Goal: Task Accomplishment & Management: Complete application form

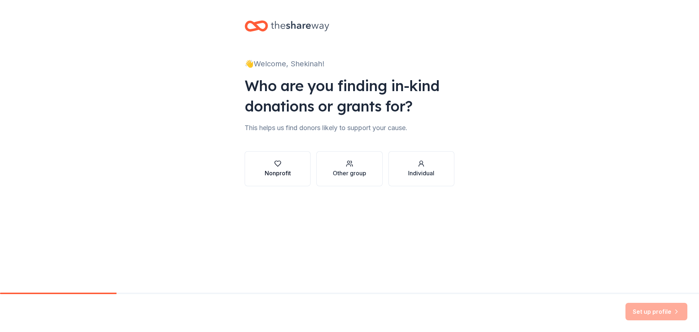
click at [276, 165] on icon "button" at bounding box center [277, 163] width 7 height 7
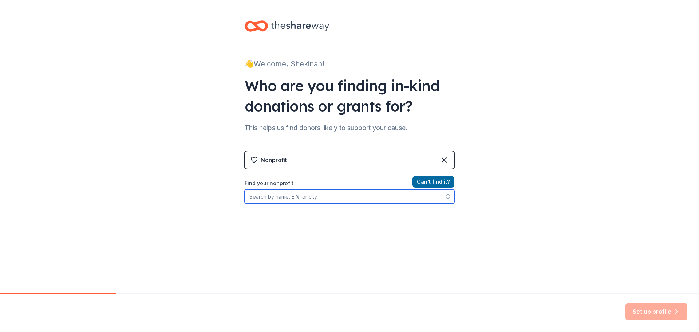
click at [300, 196] on input "Find your nonprofit" at bounding box center [350, 196] width 210 height 15
type input "s"
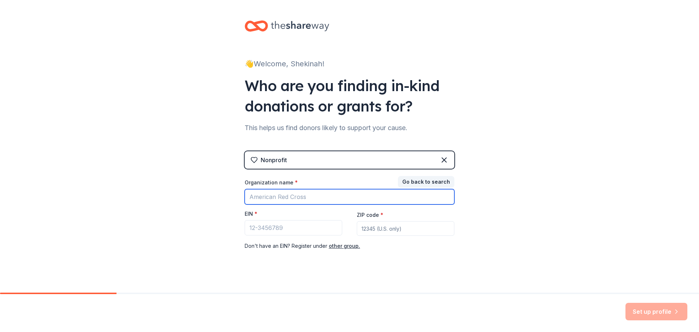
click at [284, 200] on input "Organization name *" at bounding box center [350, 196] width 210 height 15
type input "Shekinah Glory International Inc"
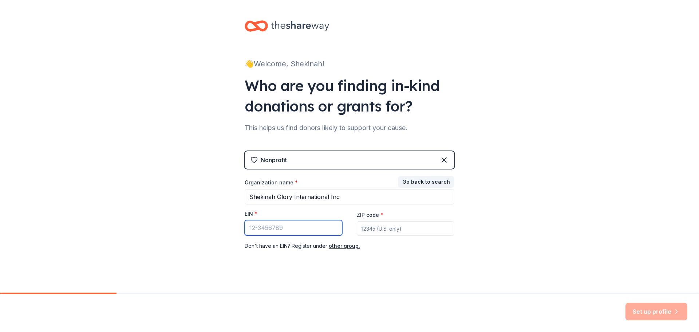
click at [295, 228] on input "EIN *" at bounding box center [294, 227] width 98 height 15
type input "45-1587646"
click at [388, 225] on input "ZIP code *" at bounding box center [406, 228] width 98 height 15
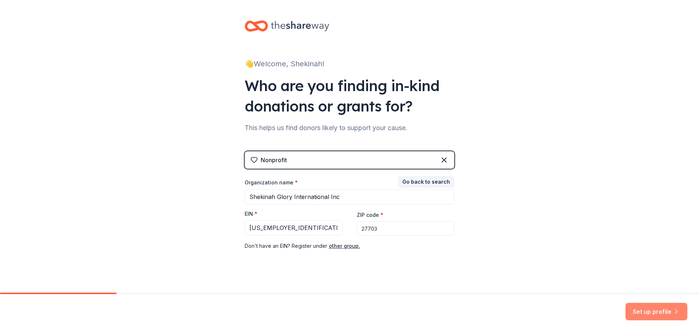
type input "27703"
click at [647, 311] on button "Set up profile" at bounding box center [656, 311] width 62 height 17
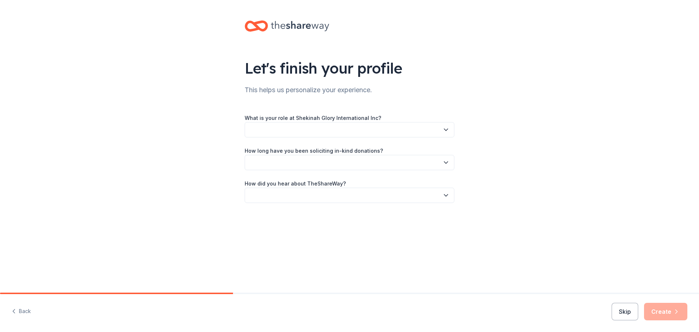
click at [447, 129] on icon "button" at bounding box center [445, 129] width 7 height 7
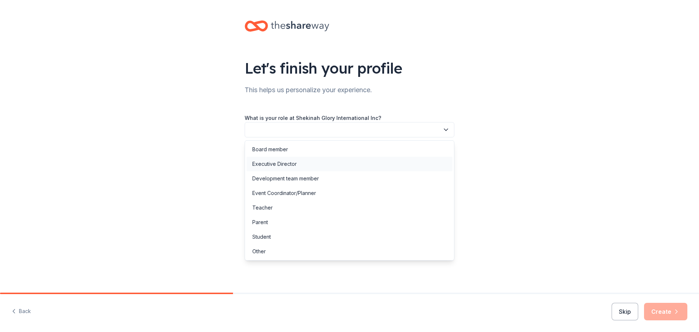
click at [279, 162] on div "Executive Director" at bounding box center [274, 163] width 44 height 9
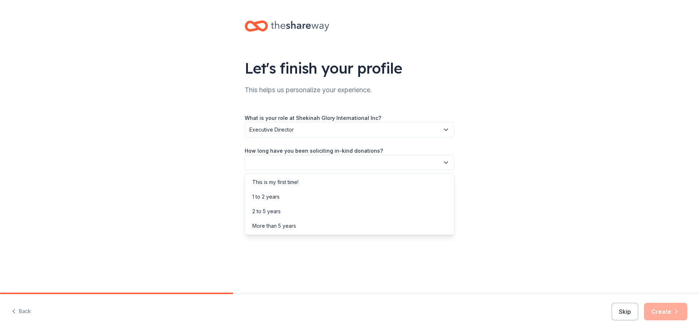
click at [415, 159] on button "button" at bounding box center [350, 162] width 210 height 15
click at [290, 179] on div "This is my first time!" at bounding box center [275, 182] width 46 height 9
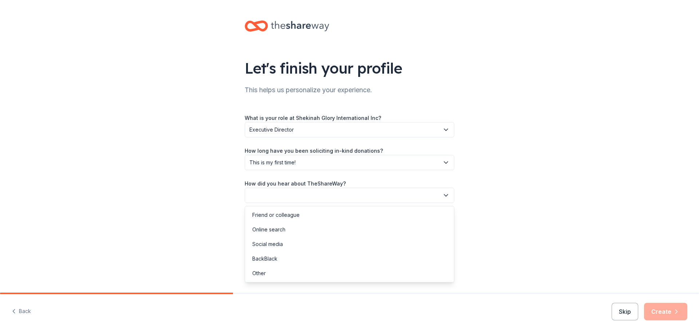
click at [384, 194] on button "button" at bounding box center [350, 194] width 210 height 15
click at [305, 245] on div "Social media" at bounding box center [349, 244] width 206 height 15
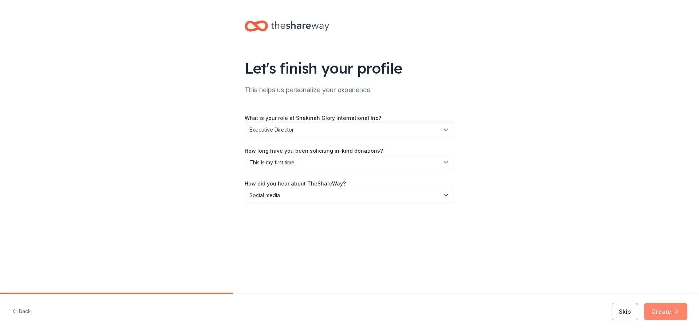
click at [661, 310] on button "Create" at bounding box center [665, 311] width 43 height 17
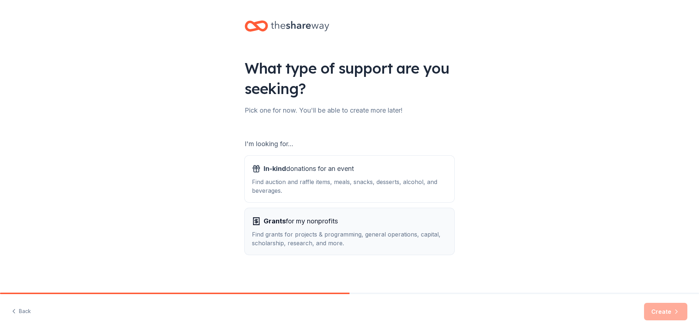
click at [326, 231] on div "Find grants for projects & programming, general operations, capital, scholarshi…" at bounding box center [349, 238] width 195 height 17
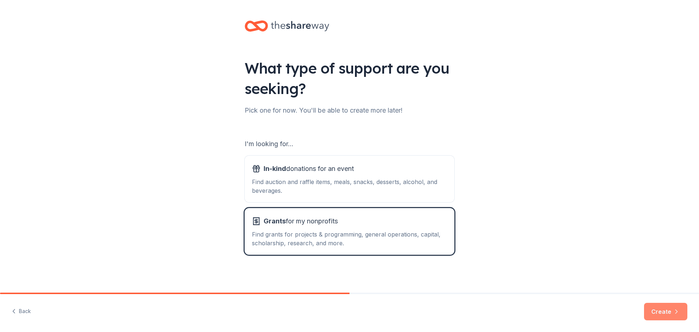
click at [660, 308] on button "Create" at bounding box center [665, 311] width 43 height 17
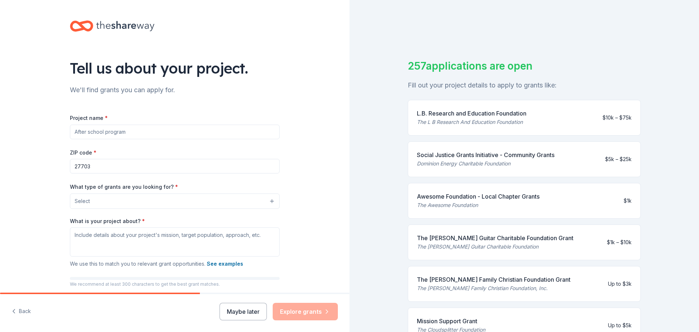
click at [260, 202] on button "Select" at bounding box center [175, 200] width 210 height 15
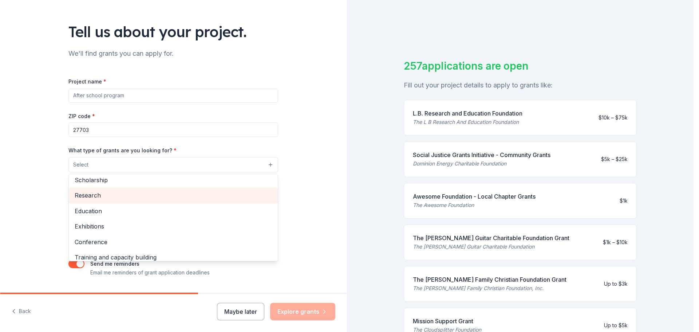
scroll to position [13, 0]
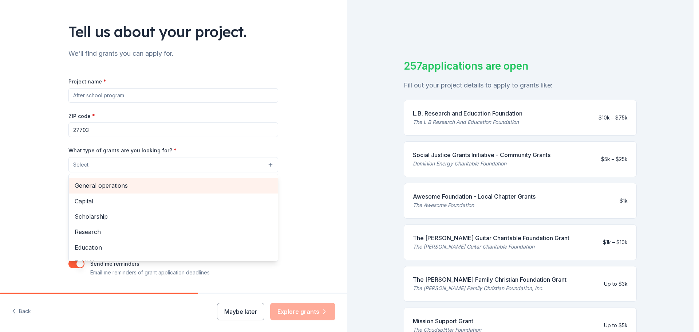
click at [173, 187] on span "General operations" at bounding box center [173, 185] width 197 height 9
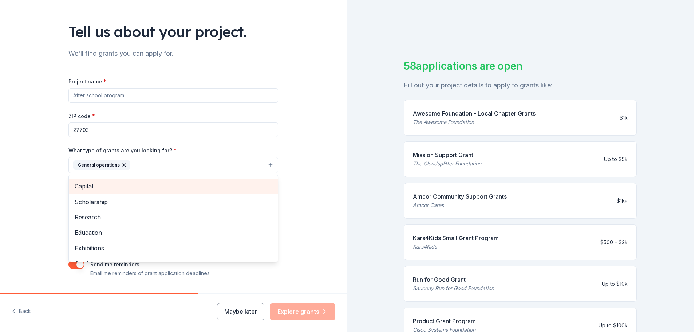
drag, startPoint x: 177, startPoint y: 184, endPoint x: 196, endPoint y: 171, distance: 23.5
click at [196, 171] on div "General operations Projects & programming Capital Scholarship Research Educatio…" at bounding box center [173, 165] width 210 height 16
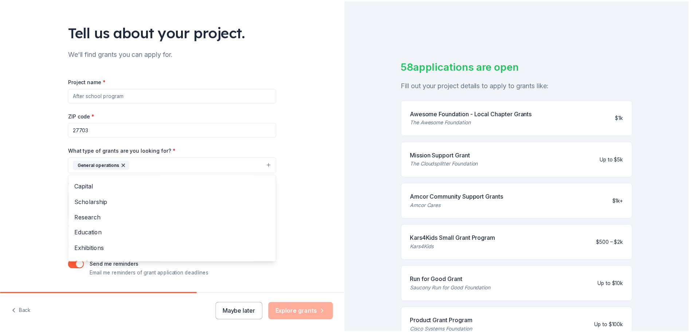
scroll to position [56, 0]
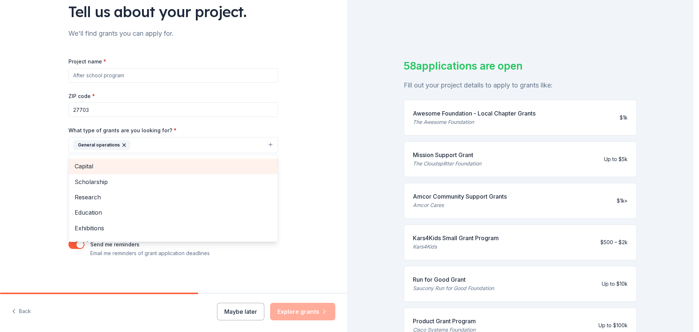
click at [156, 167] on span "Capital" at bounding box center [173, 165] width 197 height 9
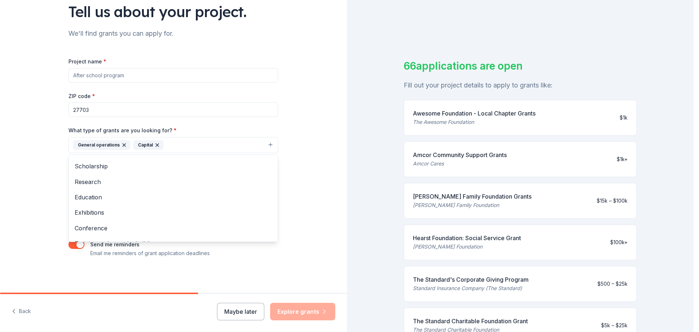
click at [296, 158] on div "Tell us about your project. We'll find grants you can apply for. Project name *…" at bounding box center [173, 118] width 347 height 349
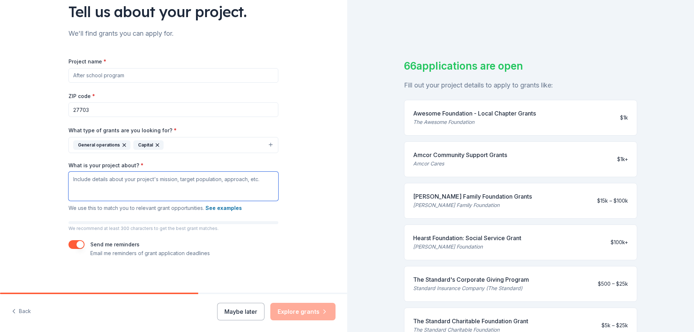
click at [194, 188] on textarea "What is your project about? *" at bounding box center [173, 185] width 210 height 29
click at [81, 189] on textarea "A new office building for ministry operation and also to host Conferences and W…" at bounding box center [173, 185] width 210 height 29
click at [217, 180] on textarea "A new office building for ministry operation and also to host Conferences and W…" at bounding box center [173, 185] width 210 height 29
click at [283, 189] on div "Tell us about your project. We'll find grants you can apply for. Project name *…" at bounding box center [173, 118] width 233 height 349
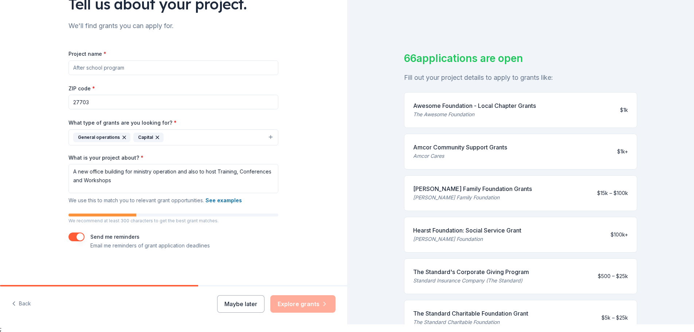
scroll to position [9, 0]
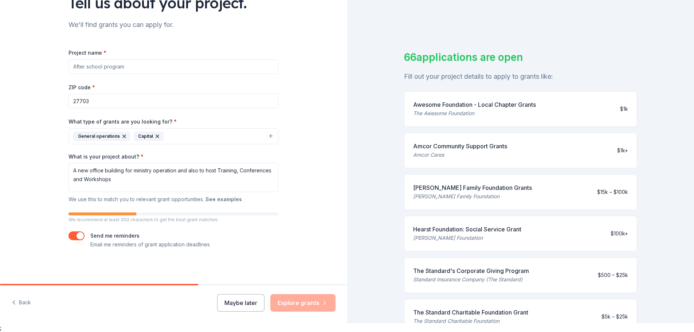
click at [229, 199] on button "See examples" at bounding box center [223, 199] width 36 height 9
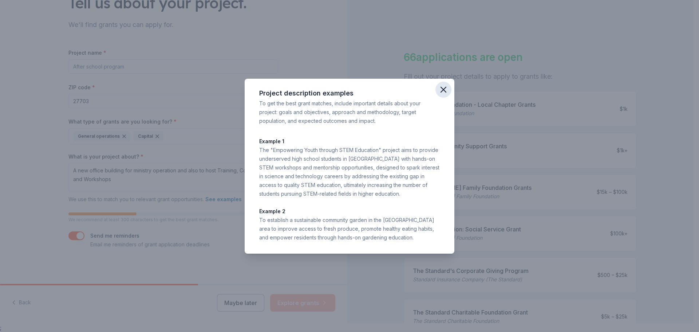
click at [441, 87] on icon "button" at bounding box center [443, 89] width 5 height 5
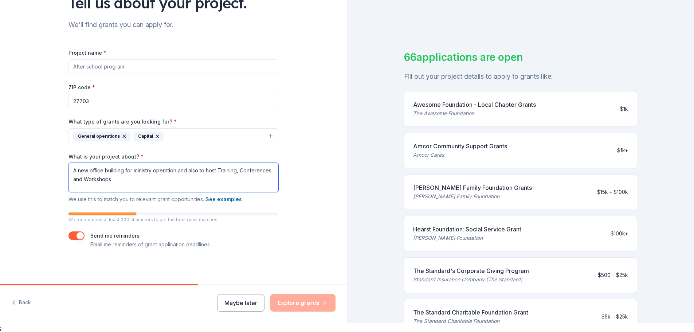
click at [110, 179] on textarea "A new office building for ministry operation and also to host Training, Confere…" at bounding box center [173, 177] width 210 height 29
drag, startPoint x: 74, startPoint y: 170, endPoint x: 89, endPoint y: 169, distance: 15.3
click at [74, 170] on textarea "A new office building for ministry operation and also to host Training, Confere…" at bounding box center [173, 177] width 210 height 29
type textarea "We are looking for a new office building for ministry operations and to host Tr…"
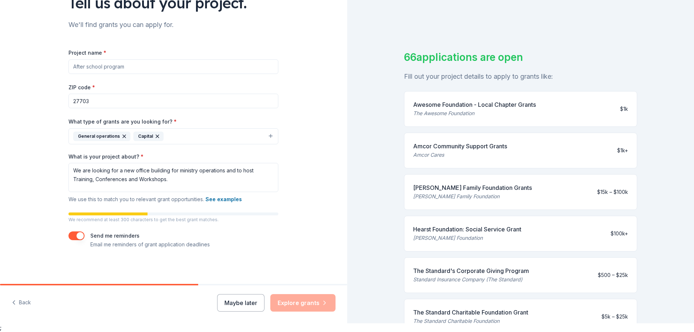
click at [285, 172] on div "Tell us about your project. We'll find grants you can apply for. Project name *…" at bounding box center [173, 109] width 233 height 349
click at [115, 65] on input "Project name *" at bounding box center [173, 66] width 210 height 15
click at [137, 85] on div "ZIP code * 27703" at bounding box center [173, 96] width 210 height 26
click at [102, 68] on input "Office Space for operations and Host Training and Conferences" at bounding box center [173, 66] width 210 height 15
click at [196, 68] on input "A Building for Ministry operations and Host Training and Conferences" at bounding box center [173, 66] width 210 height 15
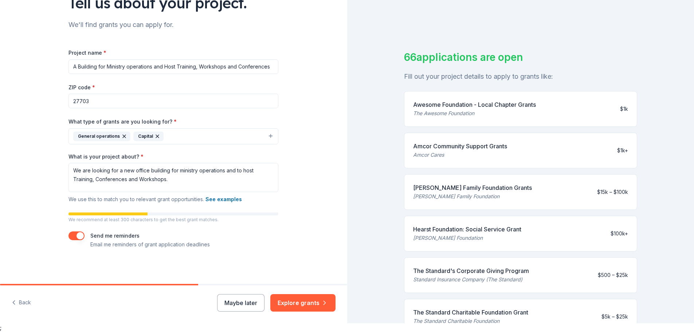
type input "A Building for Ministry operations and Host Training, Workshops and Conferences"
click at [167, 180] on textarea "We are looking for a new office building for ministry operations and to host Tr…" at bounding box center [173, 177] width 210 height 29
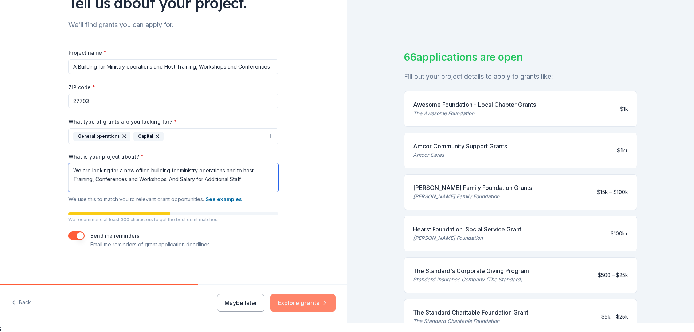
type textarea "We are looking for a new office building for ministry operations and to host Tr…"
click at [298, 301] on button "Explore grants" at bounding box center [302, 302] width 65 height 17
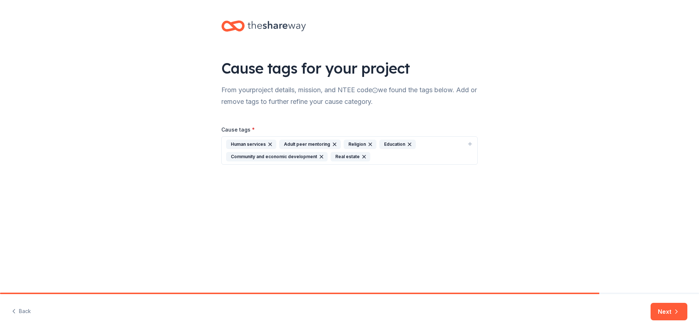
click at [359, 143] on div "Religion" at bounding box center [360, 143] width 33 height 9
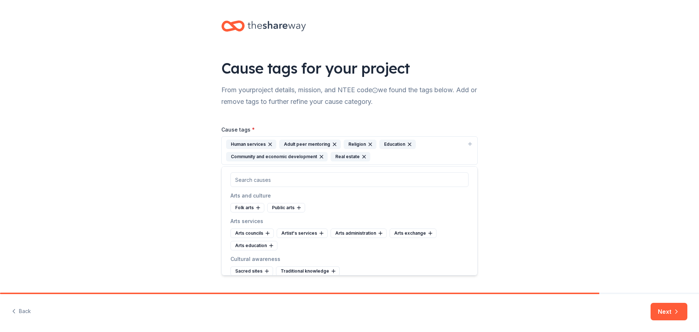
click at [349, 142] on div "Religion" at bounding box center [360, 143] width 33 height 9
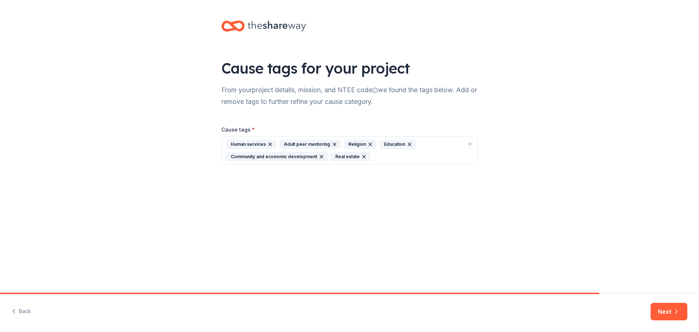
click at [349, 142] on div "Religion" at bounding box center [360, 143] width 33 height 9
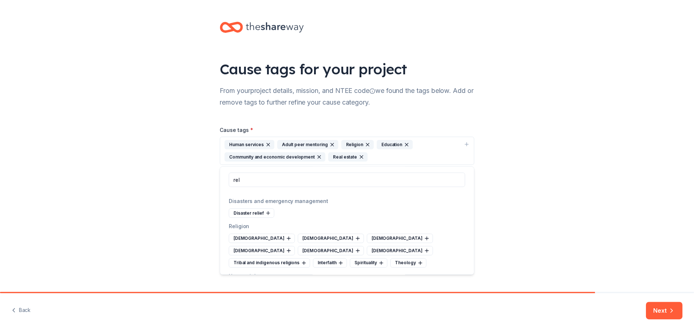
scroll to position [36, 0]
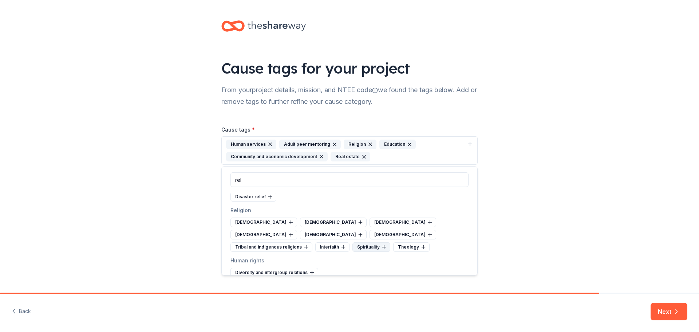
type input "rel"
click at [382, 247] on icon at bounding box center [383, 247] width 3 height 0
drag, startPoint x: 359, startPoint y: 157, endPoint x: 358, endPoint y: 161, distance: 4.5
click at [358, 161] on button "Human services Adult peer mentoring Religion Education Community and economic d…" at bounding box center [349, 150] width 256 height 28
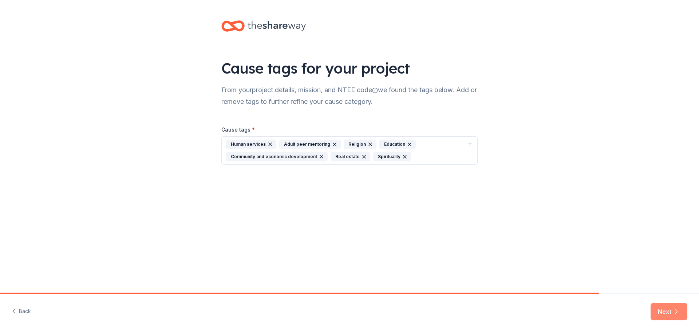
click at [660, 307] on button "Next" at bounding box center [669, 311] width 37 height 17
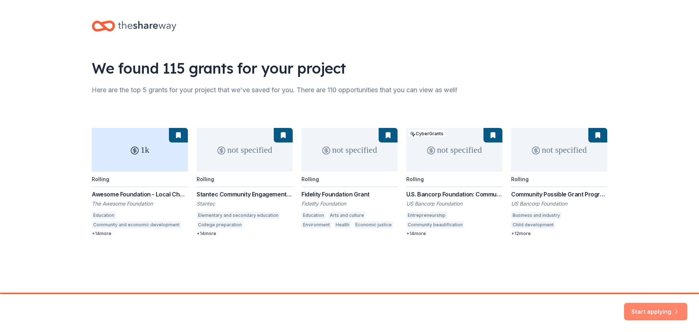
click at [642, 305] on button "Start applying" at bounding box center [655, 306] width 63 height 17
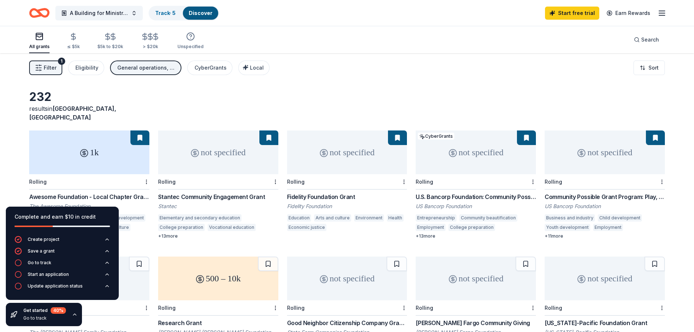
click at [117, 146] on div "1k" at bounding box center [89, 152] width 120 height 44
click at [662, 12] on icon "button" at bounding box center [661, 13] width 9 height 9
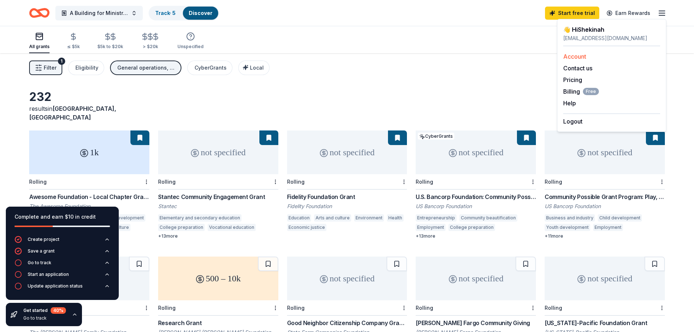
click at [575, 55] on link "Account" at bounding box center [574, 56] width 23 height 7
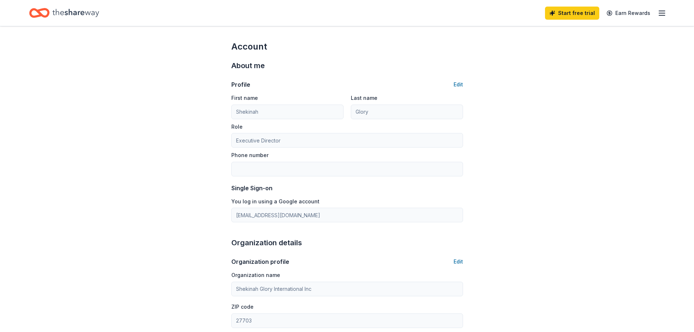
click at [662, 10] on icon "button" at bounding box center [661, 13] width 9 height 9
click at [576, 121] on button "Logout" at bounding box center [572, 121] width 19 height 9
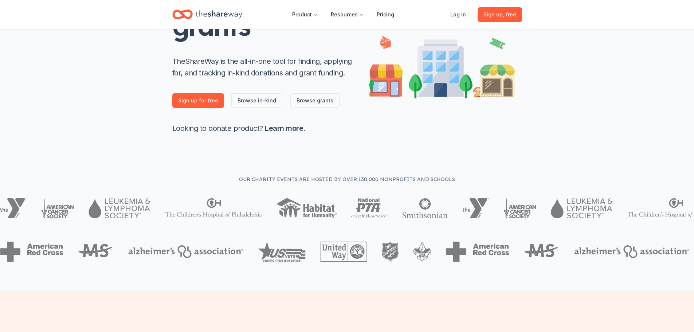
scroll to position [109, 0]
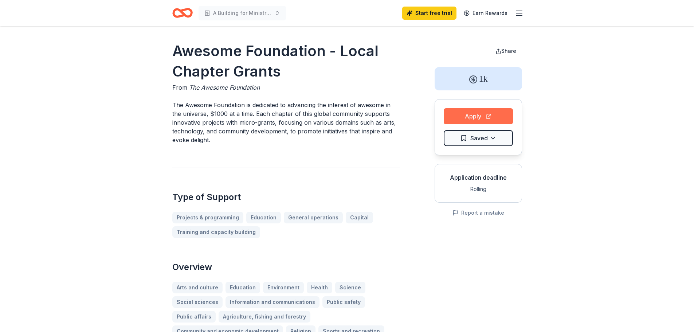
click at [468, 114] on button "Apply" at bounding box center [477, 116] width 69 height 16
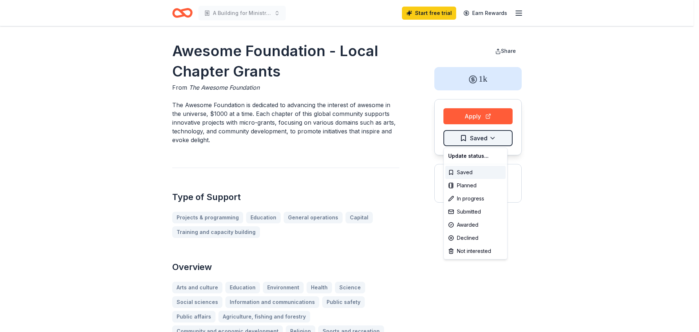
click at [484, 136] on html "A Building for Ministry operations and Host Training, Workshops and Conferences…" at bounding box center [349, 166] width 699 height 332
click at [470, 173] on div "Saved" at bounding box center [475, 172] width 60 height 13
